Goal: Task Accomplishment & Management: Complete application form

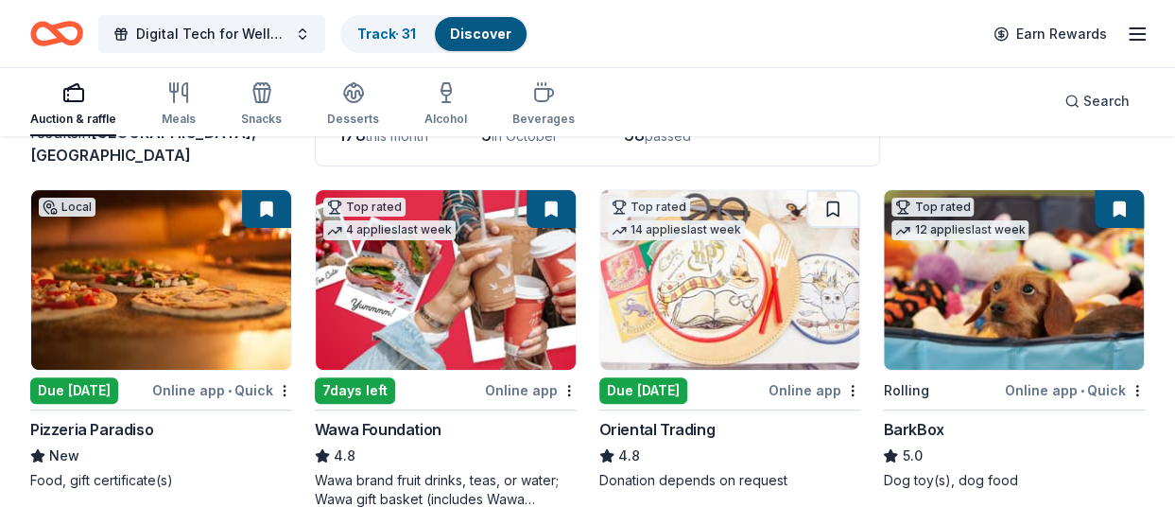
scroll to position [189, 0]
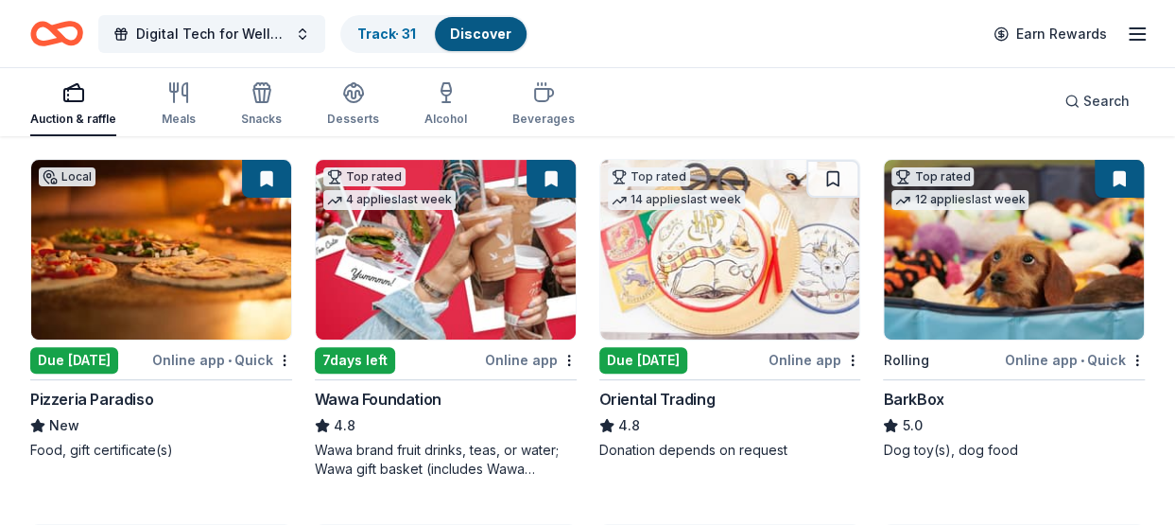
click at [153, 295] on img at bounding box center [161, 250] width 260 height 180
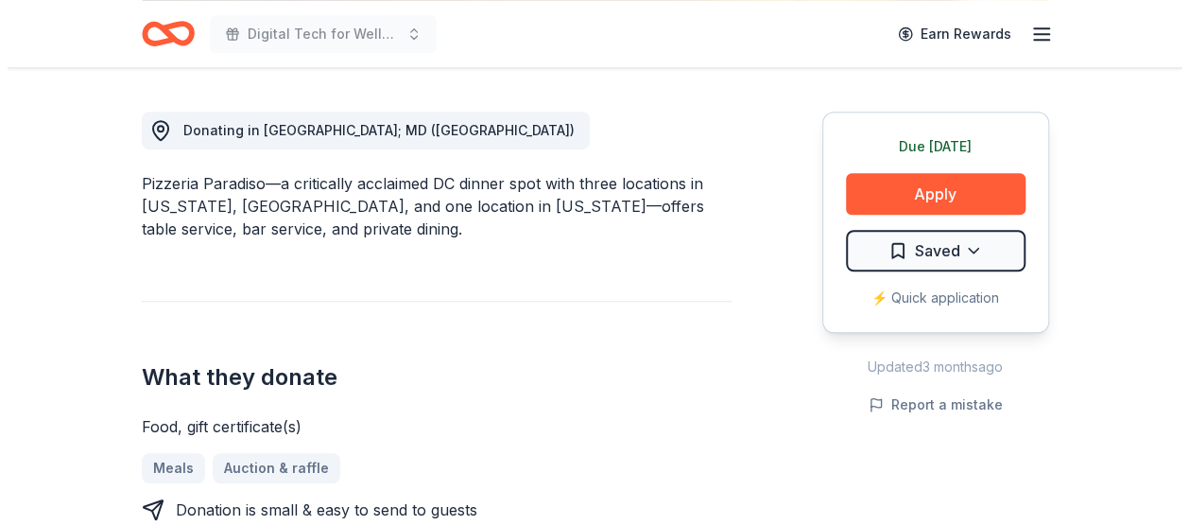
scroll to position [567, 0]
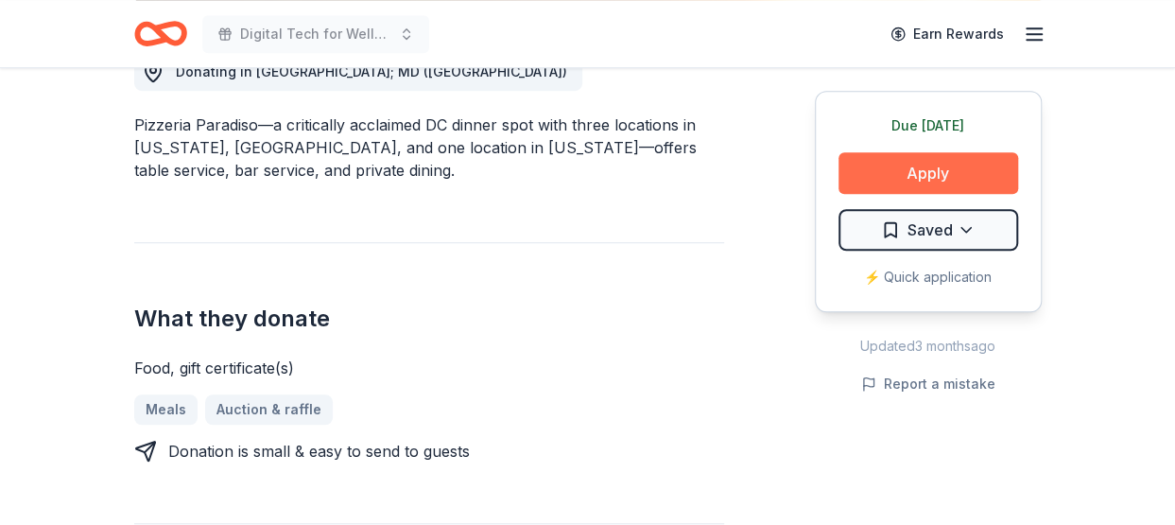
click at [883, 175] on button "Apply" at bounding box center [928, 173] width 180 height 42
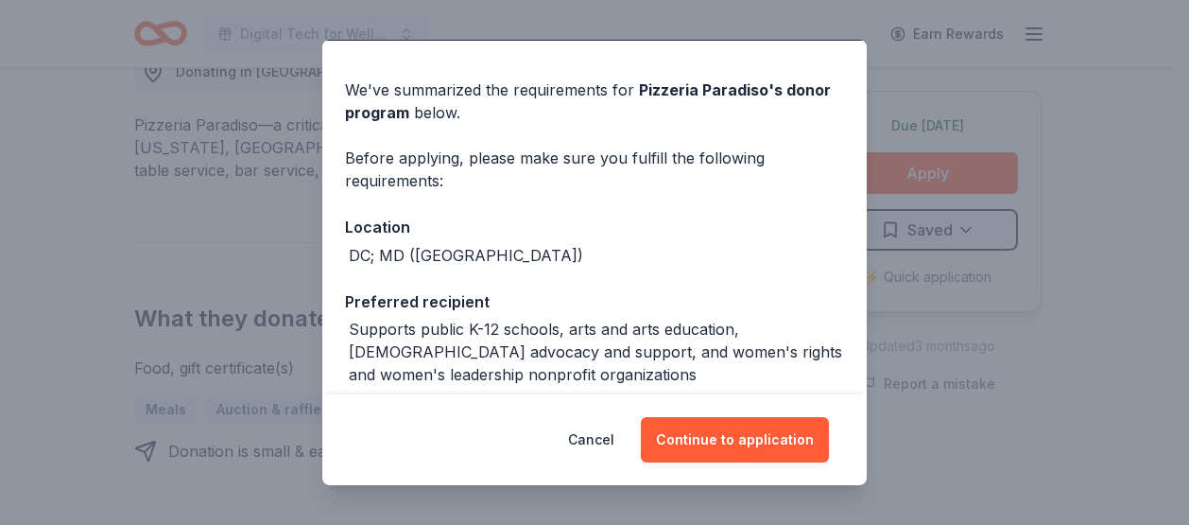
scroll to position [95, 0]
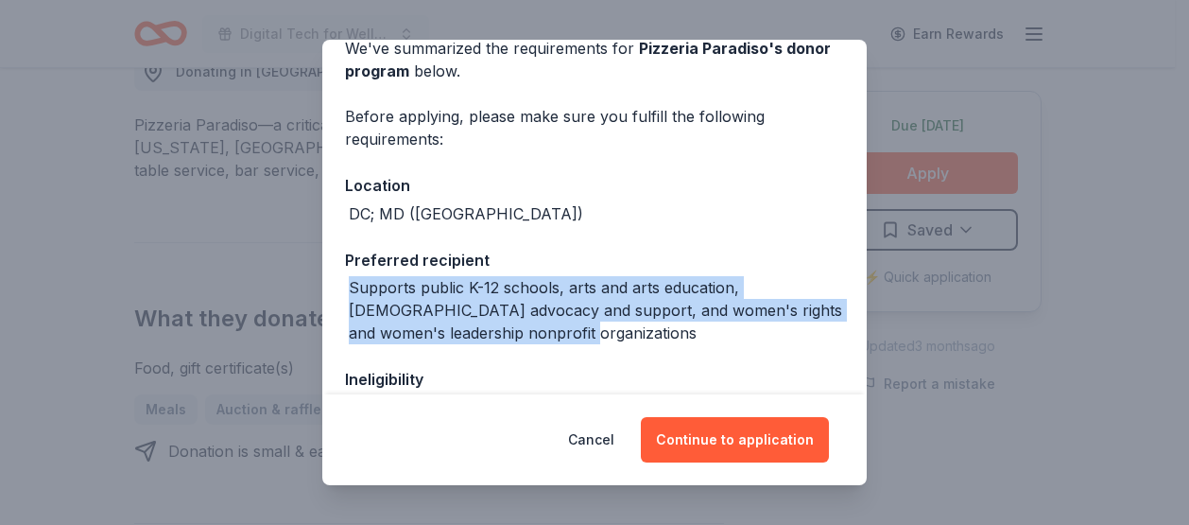
drag, startPoint x: 683, startPoint y: 332, endPoint x: 338, endPoint y: 290, distance: 347.4
click at [338, 290] on div "We've summarized the requirements for Pizzeria Paradiso 's donor program below.…" at bounding box center [594, 307] width 544 height 616
click at [670, 276] on div "Supports public K-12 schools, arts and arts education, LGBTQ advocacy and suppo…" at bounding box center [596, 310] width 495 height 68
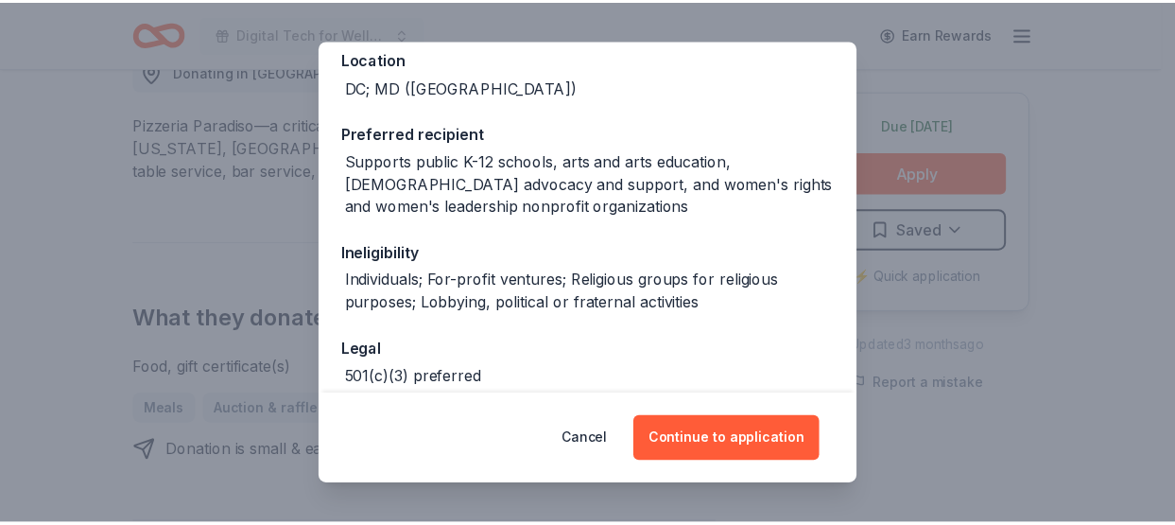
scroll to position [220, 0]
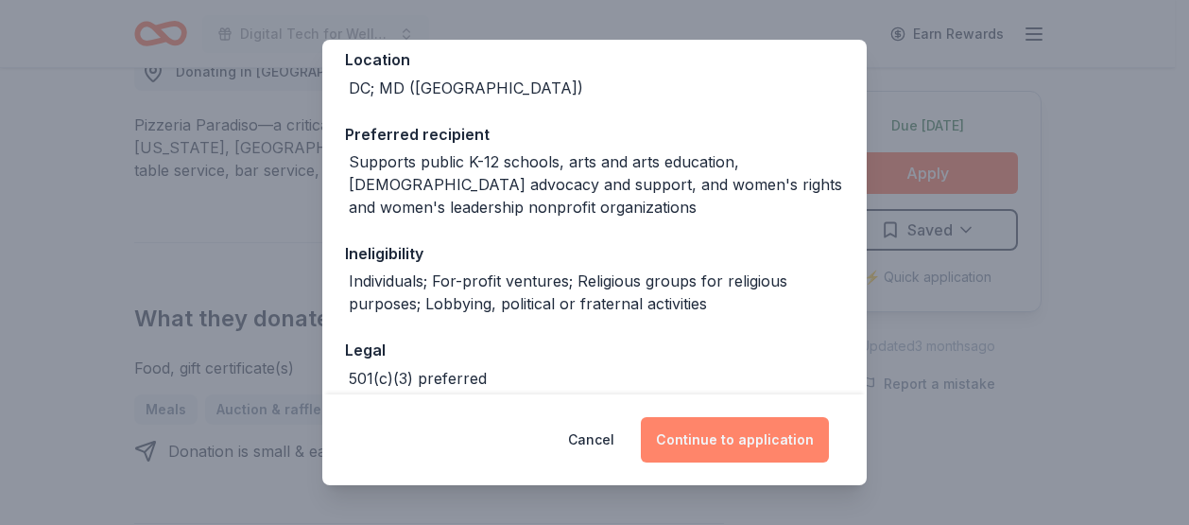
click at [713, 445] on button "Continue to application" at bounding box center [735, 439] width 188 height 45
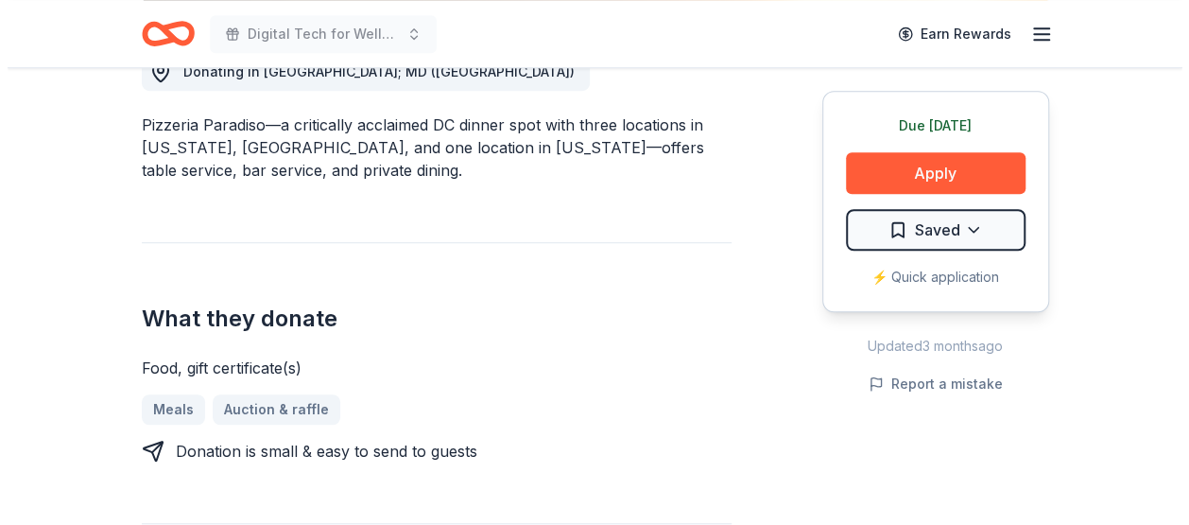
scroll to position [0, 0]
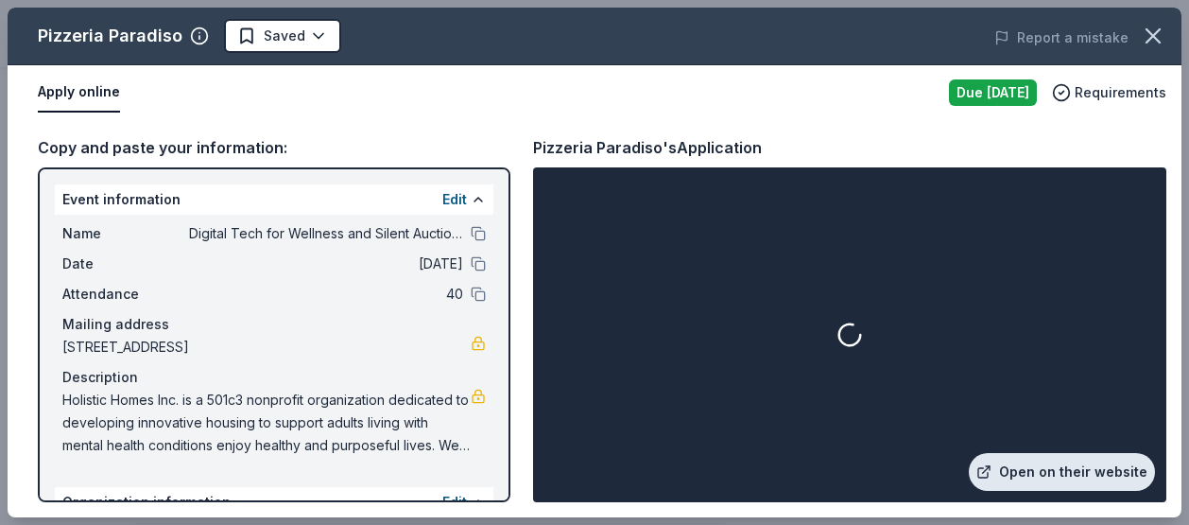
click at [1048, 473] on link "Open on their website" at bounding box center [1062, 472] width 186 height 38
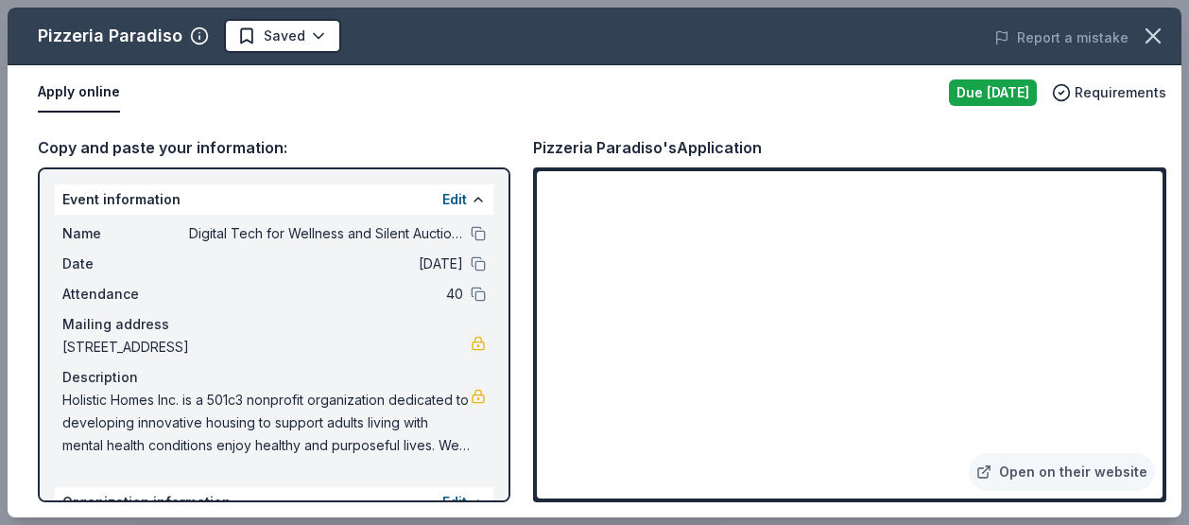
drag, startPoint x: 52, startPoint y: 345, endPoint x: 215, endPoint y: 347, distance: 162.6
click at [226, 347] on div "Event information Edit Name Digital Tech for Wellness and Silent Auction Arts F…" at bounding box center [274, 334] width 473 height 335
drag, startPoint x: 209, startPoint y: 348, endPoint x: 106, endPoint y: 351, distance: 103.1
click at [110, 351] on span "6200 Baltimore Avenue, #300, Riverdale Park, MD 20737" at bounding box center [266, 346] width 408 height 23
drag, startPoint x: 87, startPoint y: 351, endPoint x: 255, endPoint y: 351, distance: 168.2
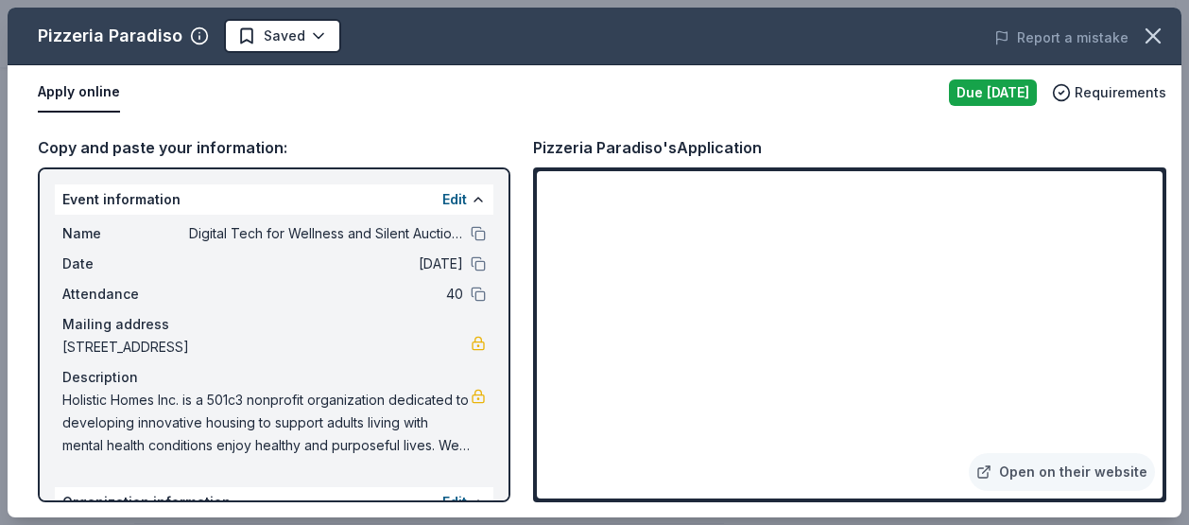
click at [220, 351] on span "6200 Baltimore Avenue, #300, Riverdale Park, MD 20737" at bounding box center [266, 346] width 408 height 23
click at [471, 229] on button at bounding box center [478, 233] width 15 height 15
